Goal: Information Seeking & Learning: Find specific fact

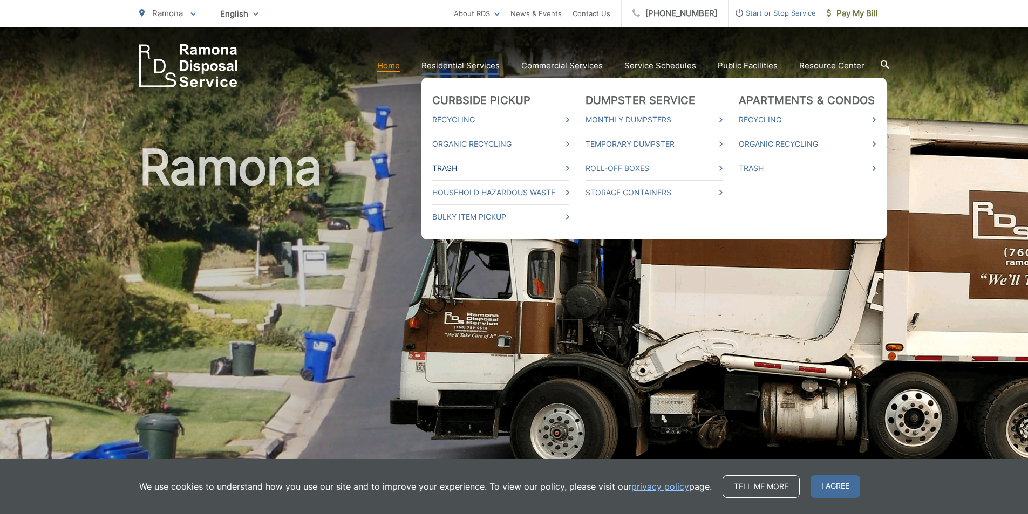
click at [569, 167] on link "Trash" at bounding box center [500, 168] width 137 height 13
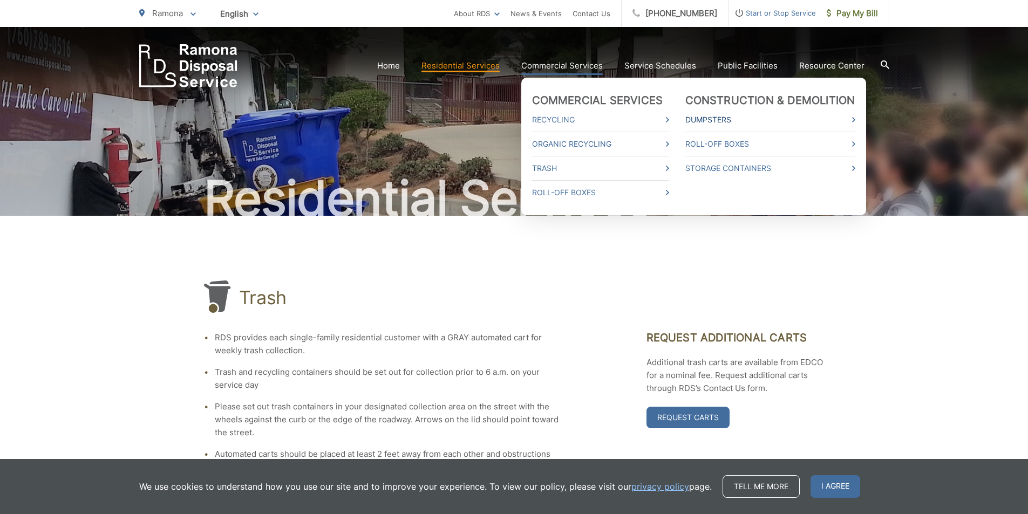
click at [717, 119] on link "Dumpsters" at bounding box center [770, 119] width 170 height 13
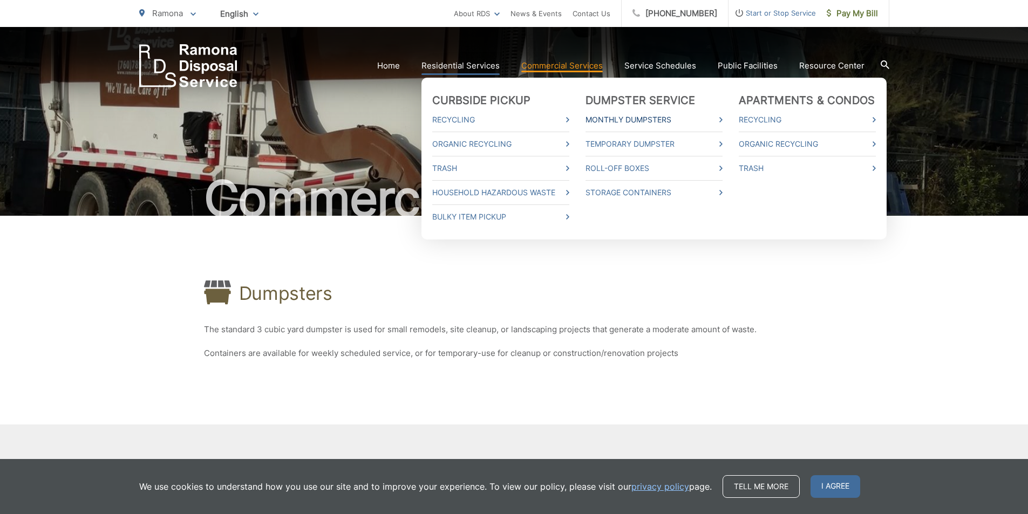
click at [646, 122] on link "Monthly Dumpsters" at bounding box center [653, 119] width 137 height 13
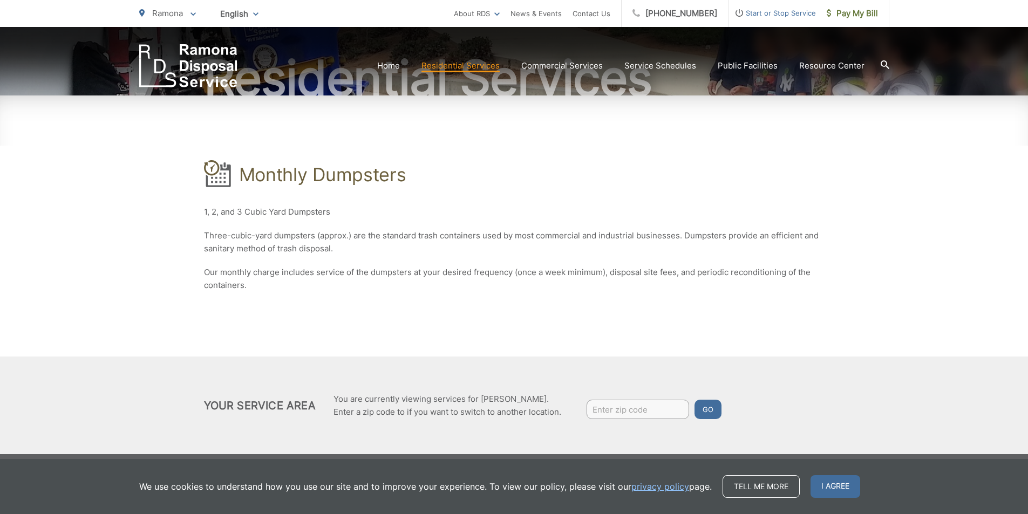
scroll to position [127, 0]
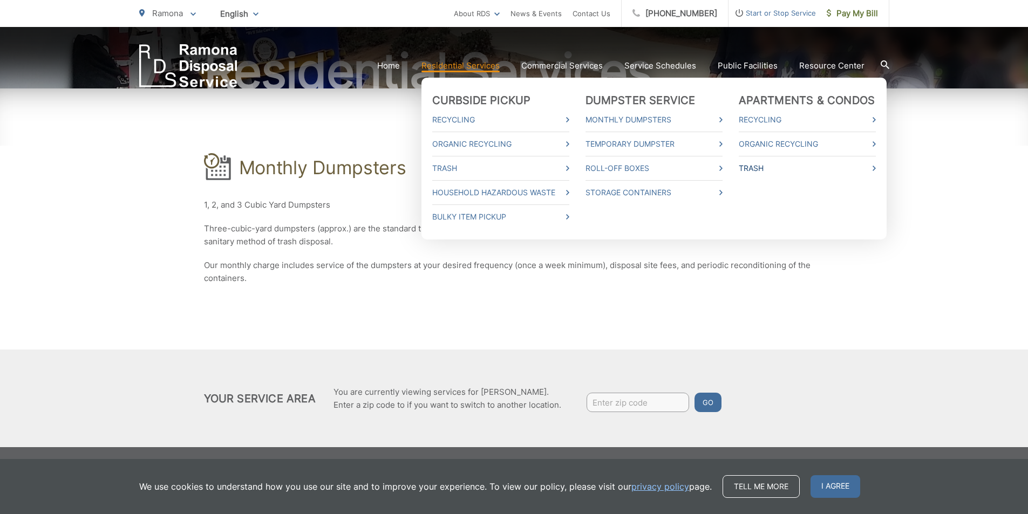
click at [761, 165] on link "Trash" at bounding box center [807, 168] width 137 height 13
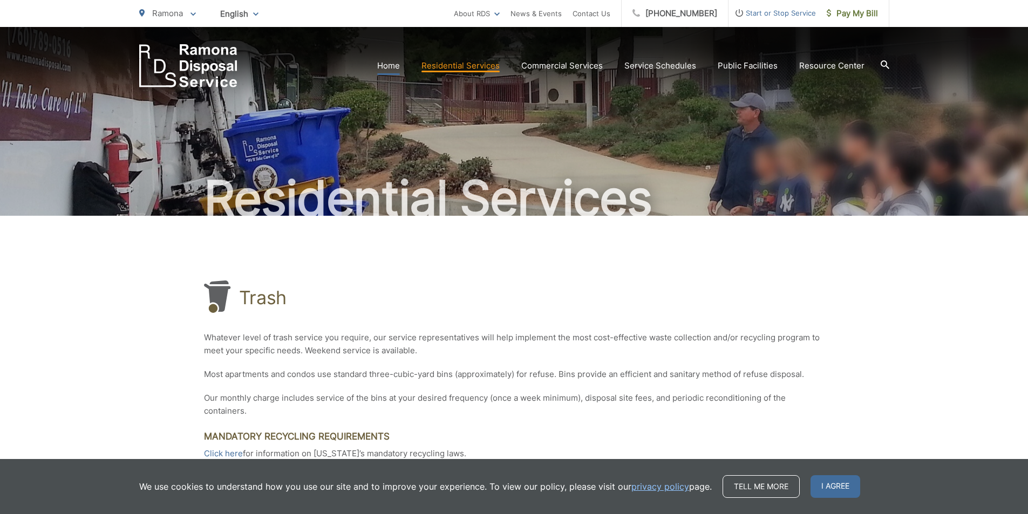
click at [395, 64] on link "Home" at bounding box center [388, 65] width 23 height 13
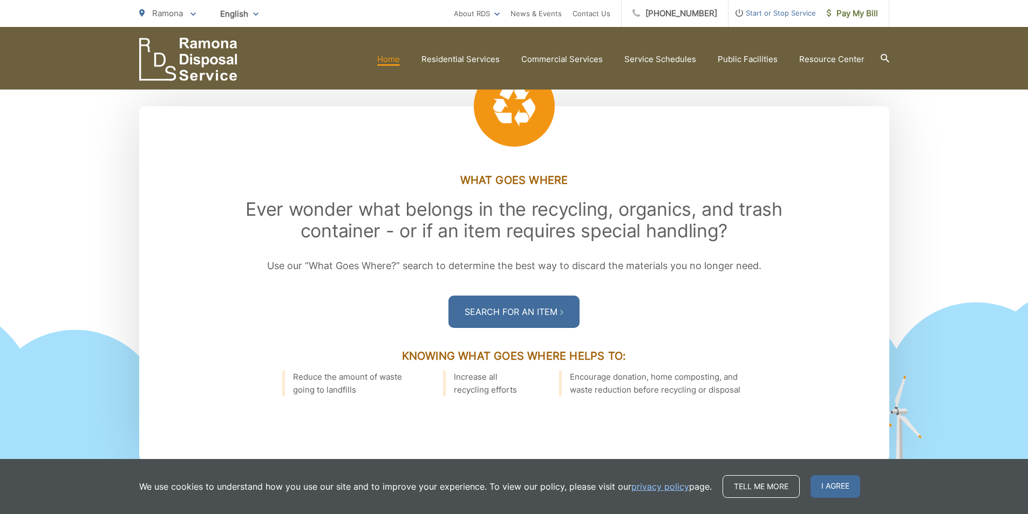
scroll to position [1420, 0]
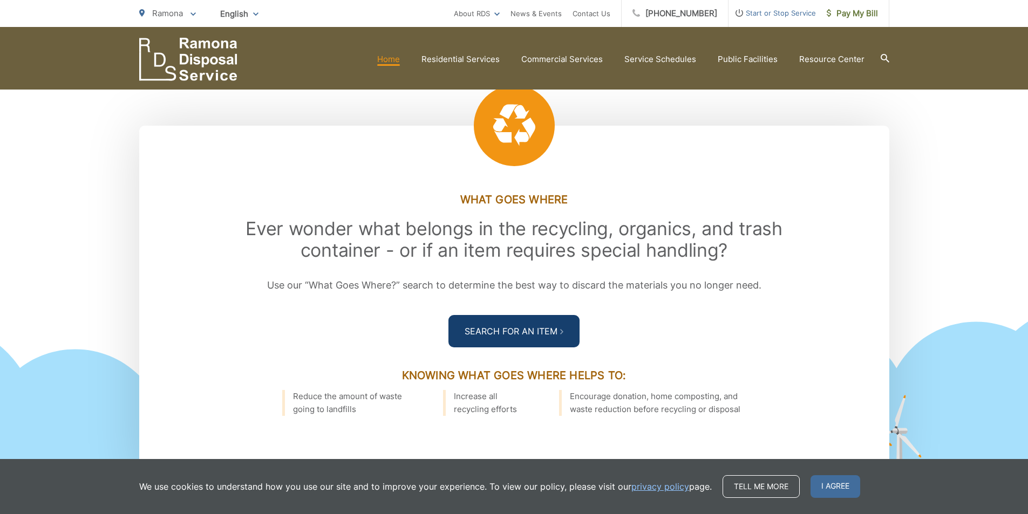
click at [514, 338] on link "Search For an Item" at bounding box center [513, 331] width 131 height 32
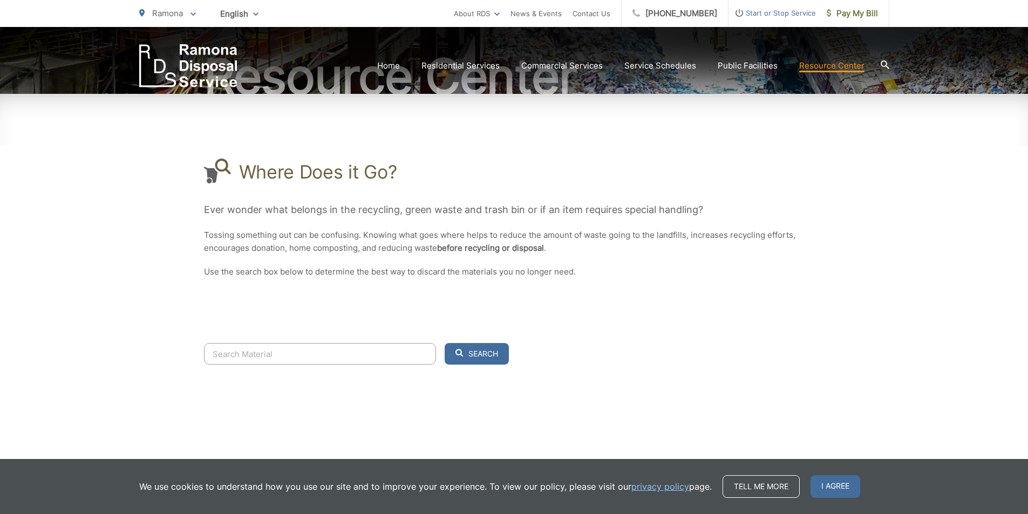
scroll to position [136, 0]
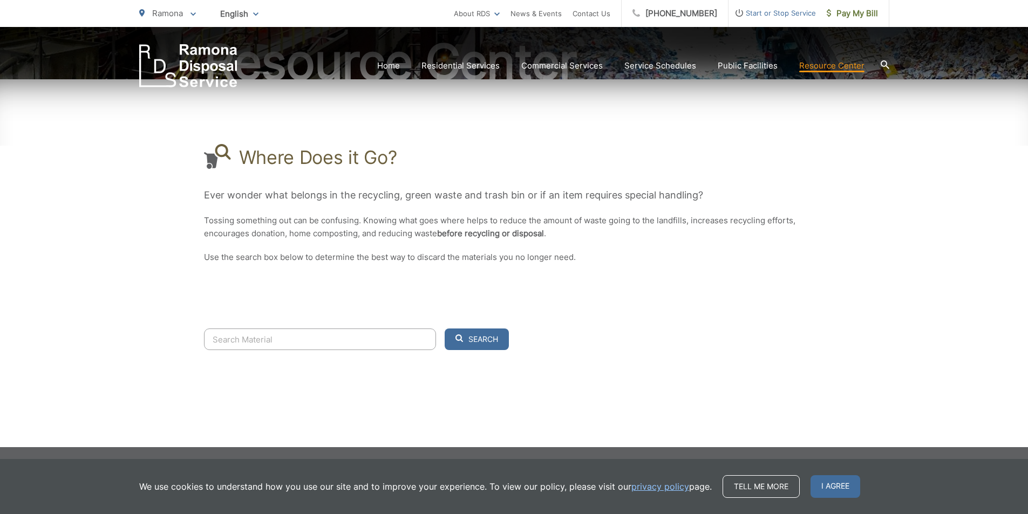
click at [260, 342] on input "Search" at bounding box center [320, 340] width 232 height 22
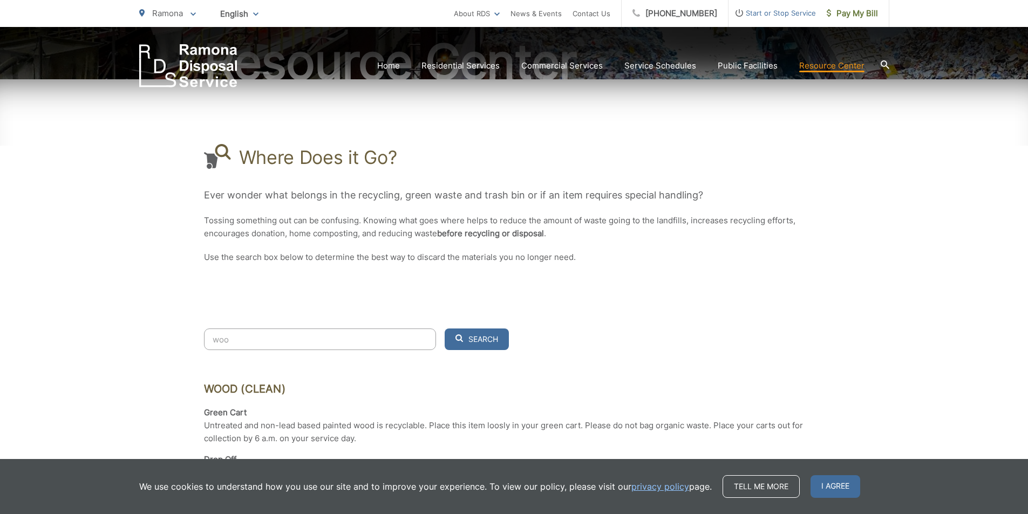
type input "wood"
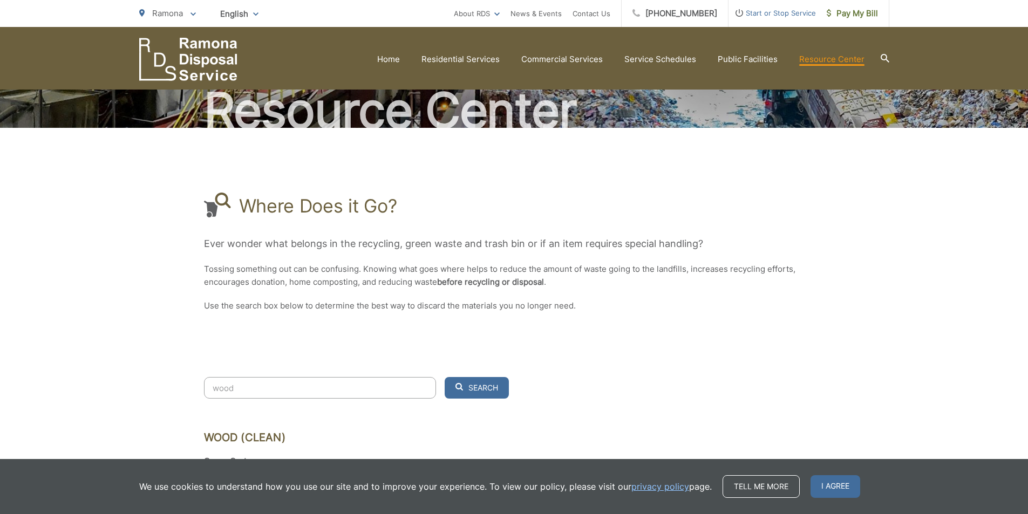
scroll to position [0, 0]
